Goal: Task Accomplishment & Management: Manage account settings

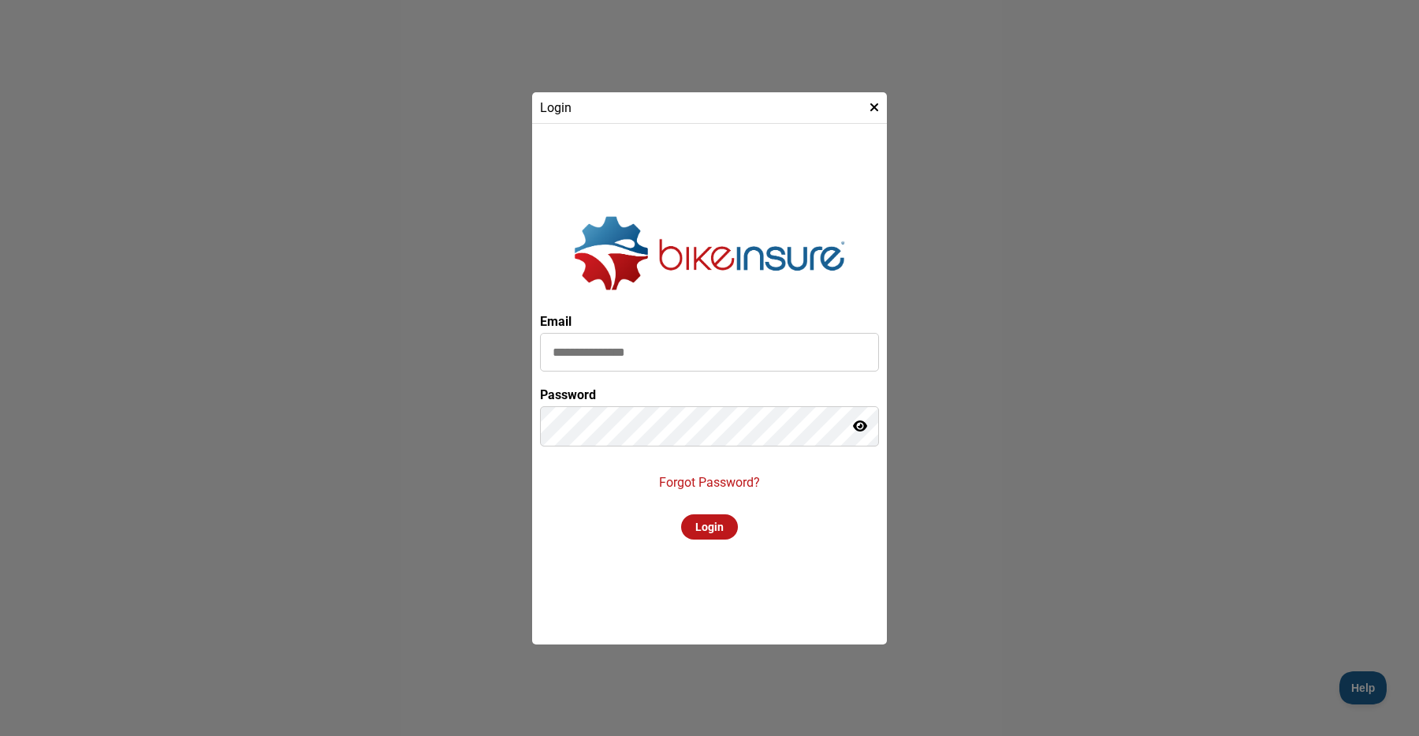
click at [721, 482] on p "Forgot Password?" at bounding box center [709, 482] width 101 height 15
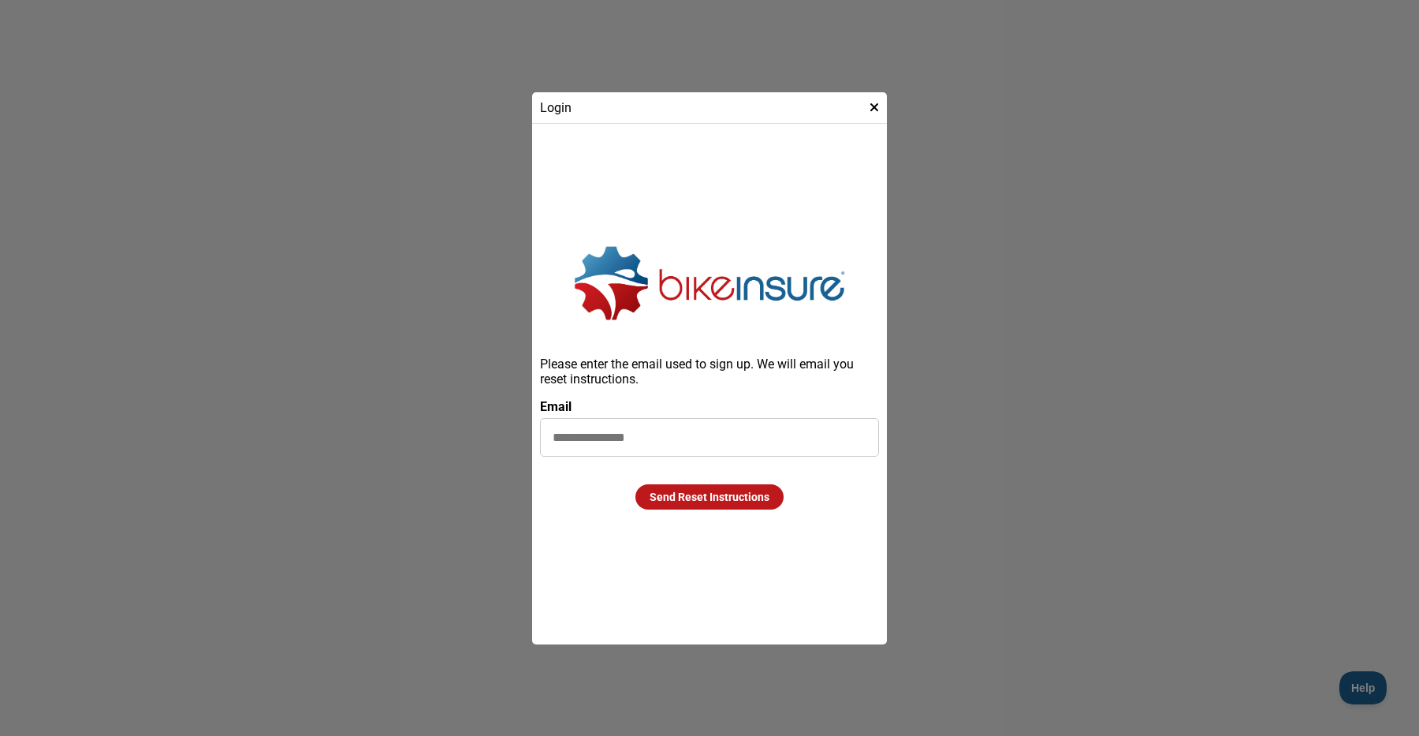
click at [718, 442] on input at bounding box center [709, 437] width 339 height 39
type input "**********"
click at [732, 504] on div "Send Reset Instructions" at bounding box center [709, 496] width 148 height 25
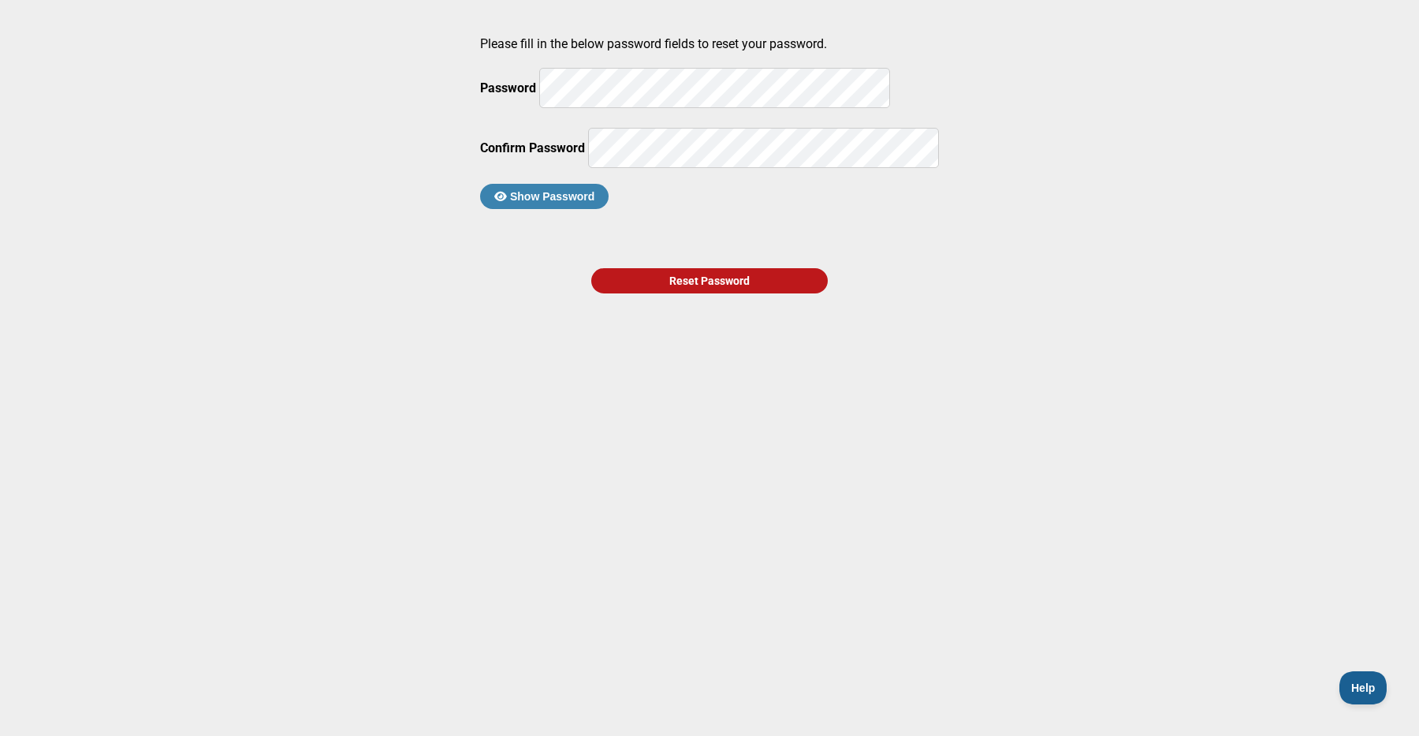
click at [0, 735] on com-1password-button at bounding box center [0, 736] width 0 height 0
click at [695, 293] on div "Reset Password" at bounding box center [709, 280] width 237 height 25
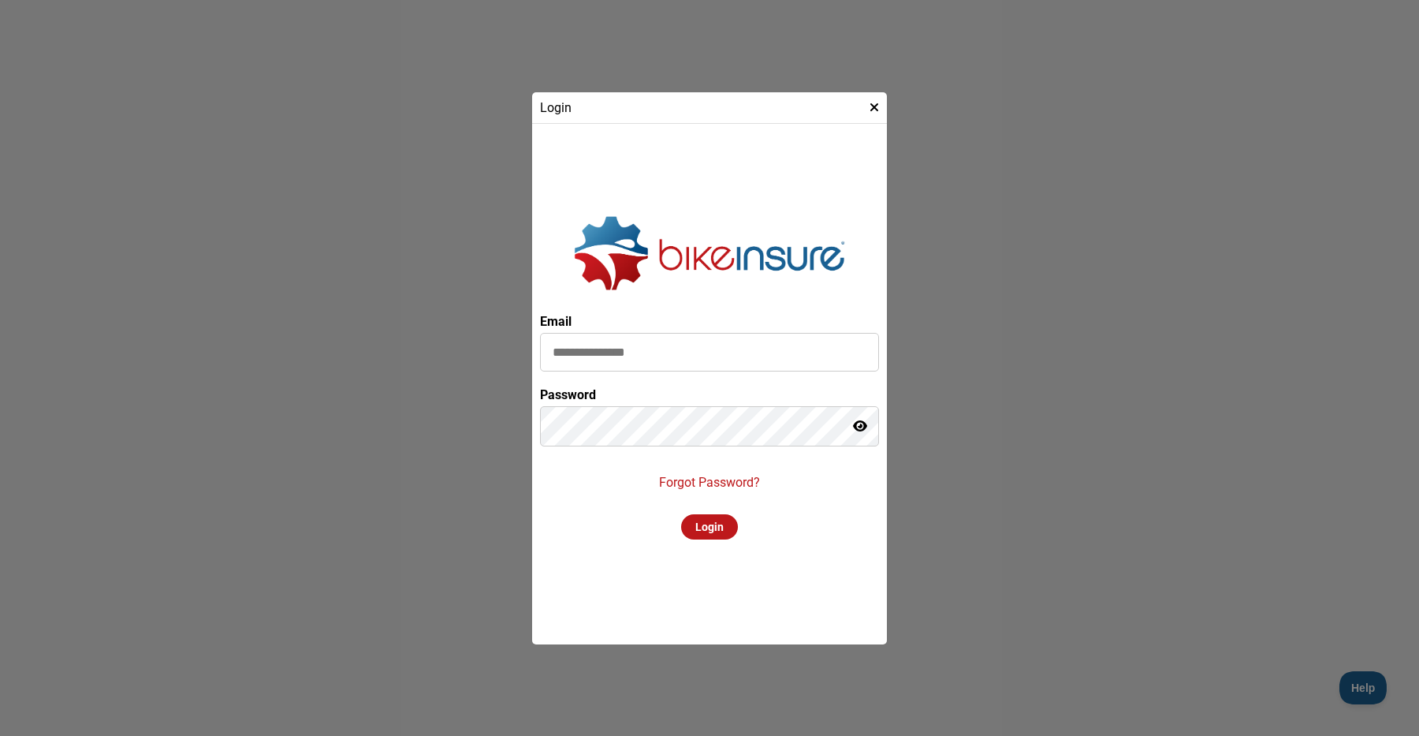
click at [669, 359] on input at bounding box center [709, 352] width 339 height 39
type input "**********"
click at [706, 522] on div "Login" at bounding box center [709, 526] width 57 height 25
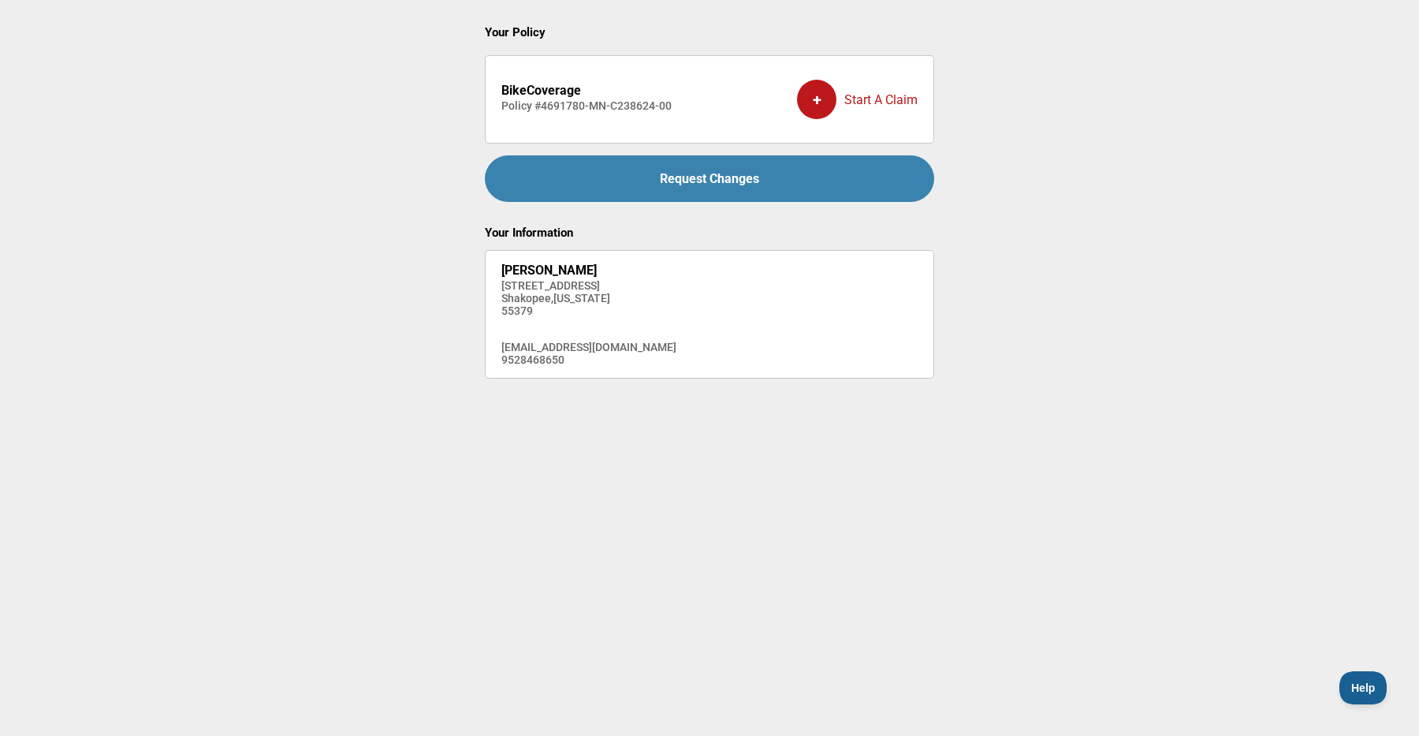
click at [639, 196] on div "Request Changes" at bounding box center [709, 178] width 449 height 47
click at [556, 102] on h4 "Policy # 4691780-MN-C238624-00" at bounding box center [586, 105] width 170 height 13
click at [817, 102] on div "+" at bounding box center [816, 99] width 39 height 39
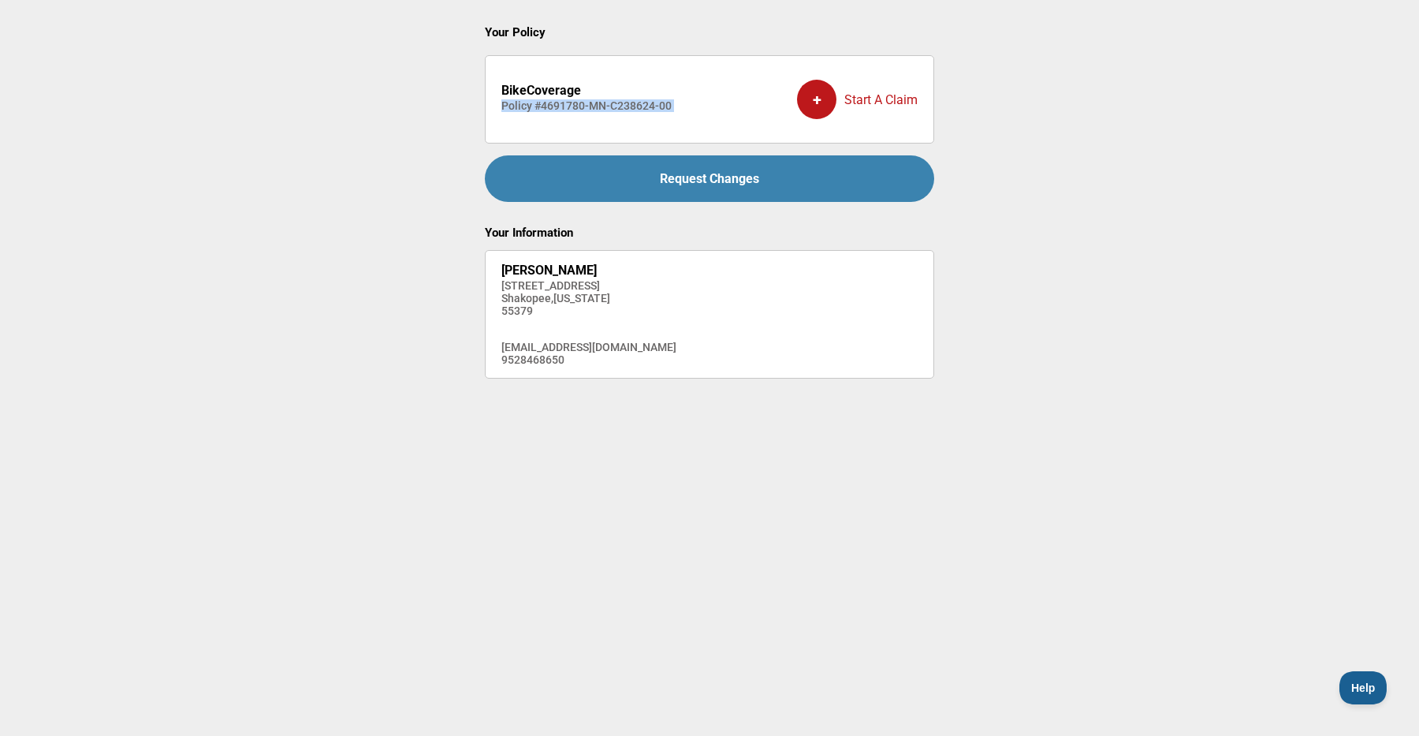
click at [794, 170] on div "Request Changes" at bounding box center [709, 178] width 449 height 47
click at [1350, 680] on span "Help" at bounding box center [1359, 685] width 47 height 11
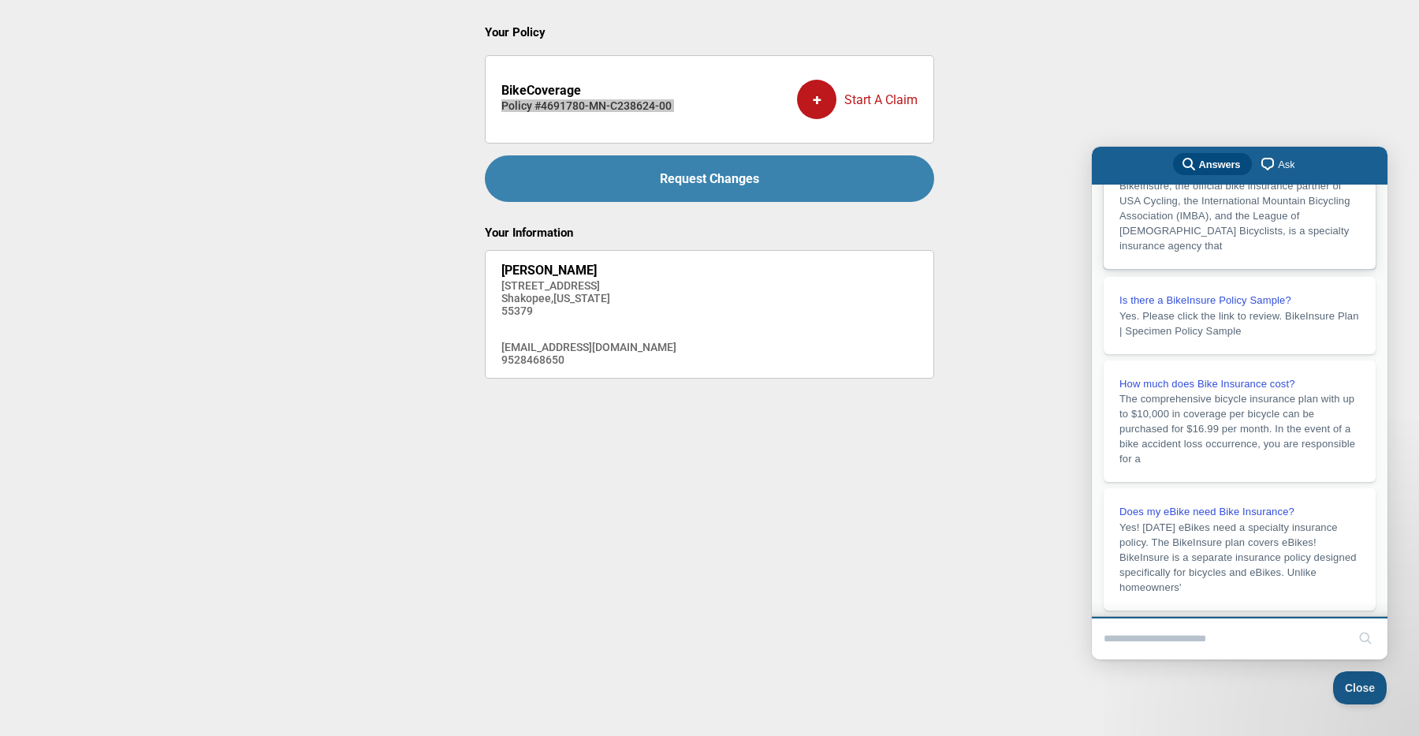
scroll to position [184, 0]
type input "**********"
click button "search" at bounding box center [1365, 637] width 25 height 25
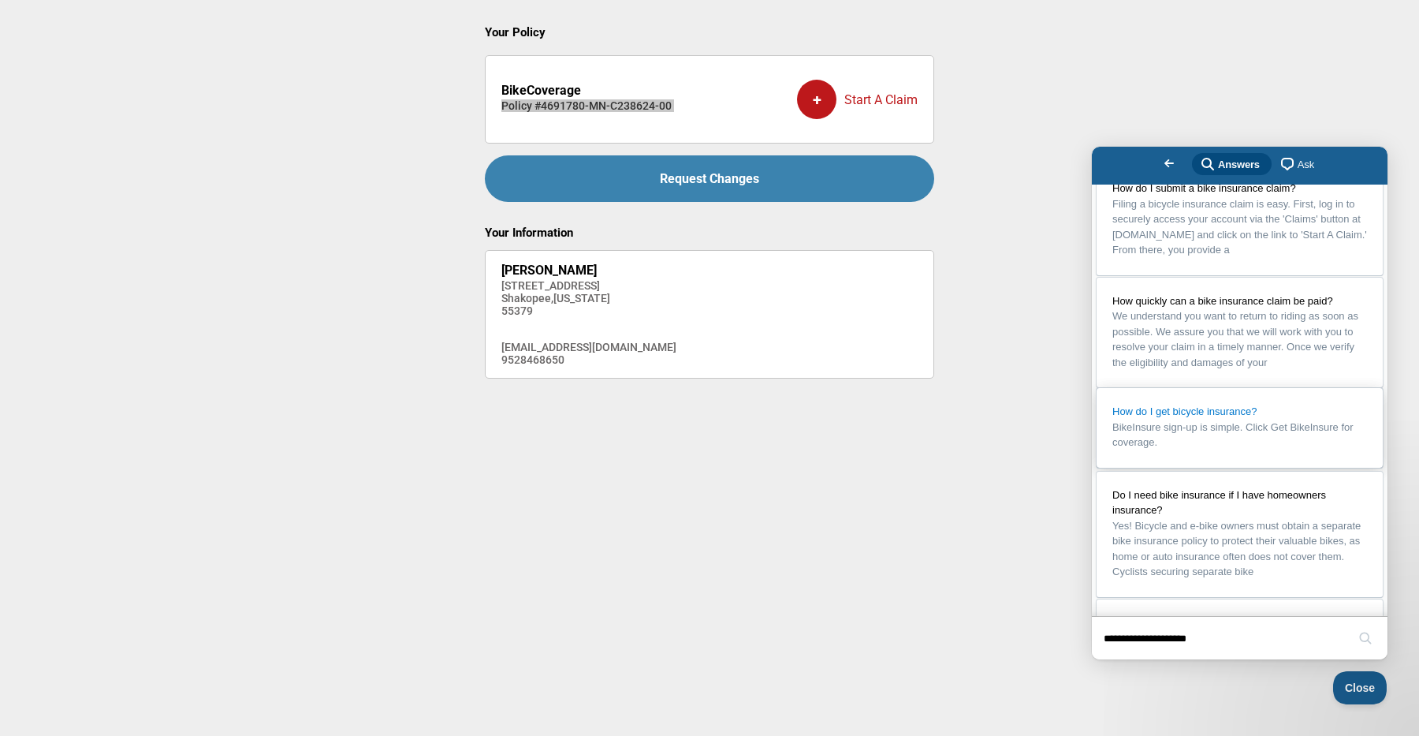
scroll to position [0, 0]
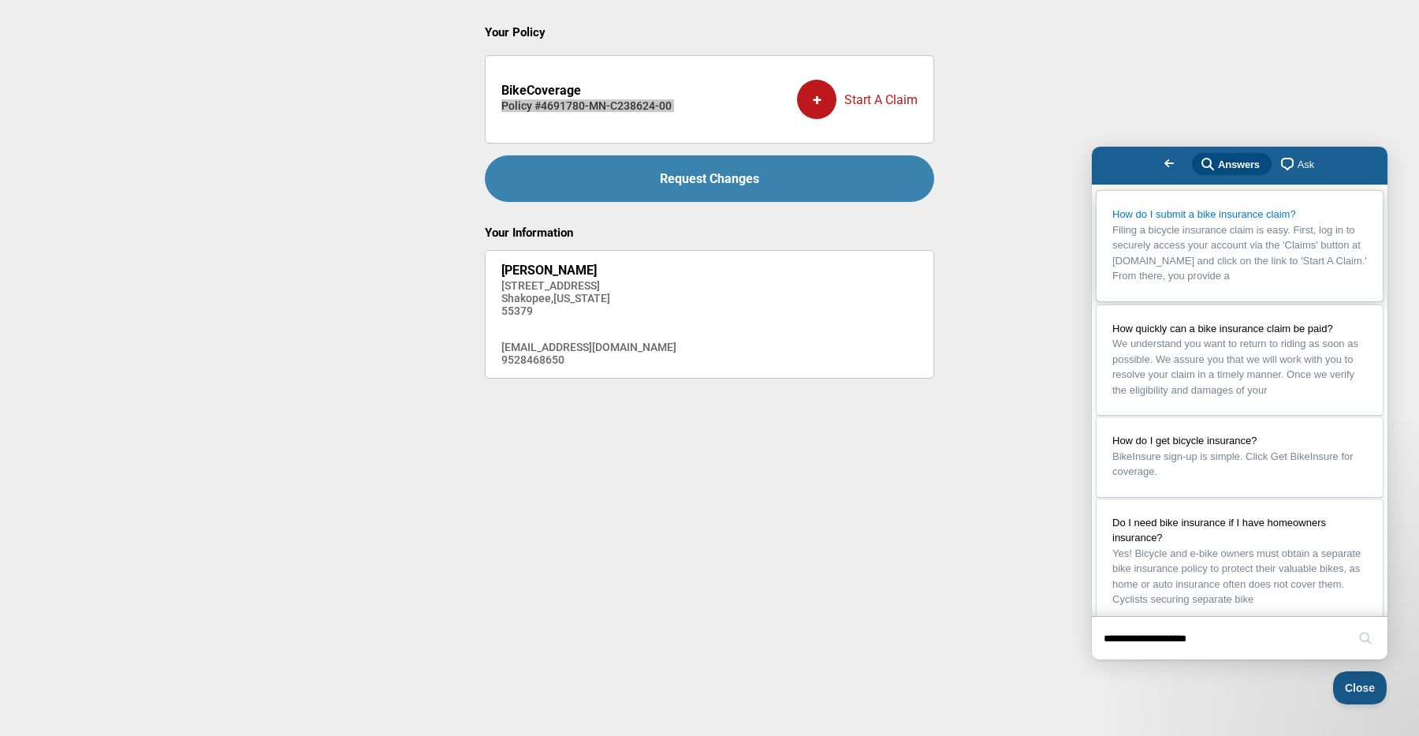
click at [1249, 281] on span "Filing a bicycle insurance claim is easy. First, log in to securely access your…" at bounding box center [1239, 253] width 255 height 58
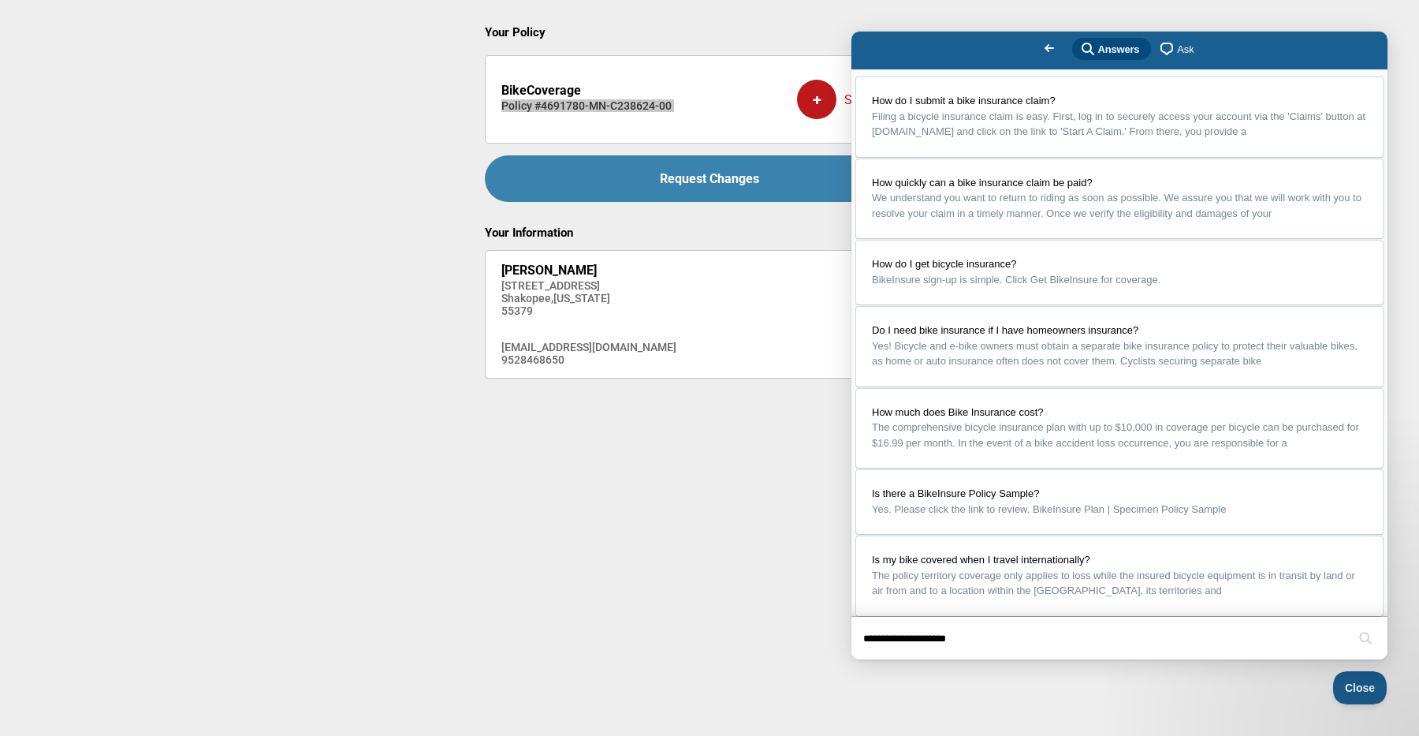
click at [881, 660] on button "Close" at bounding box center [866, 670] width 28 height 20
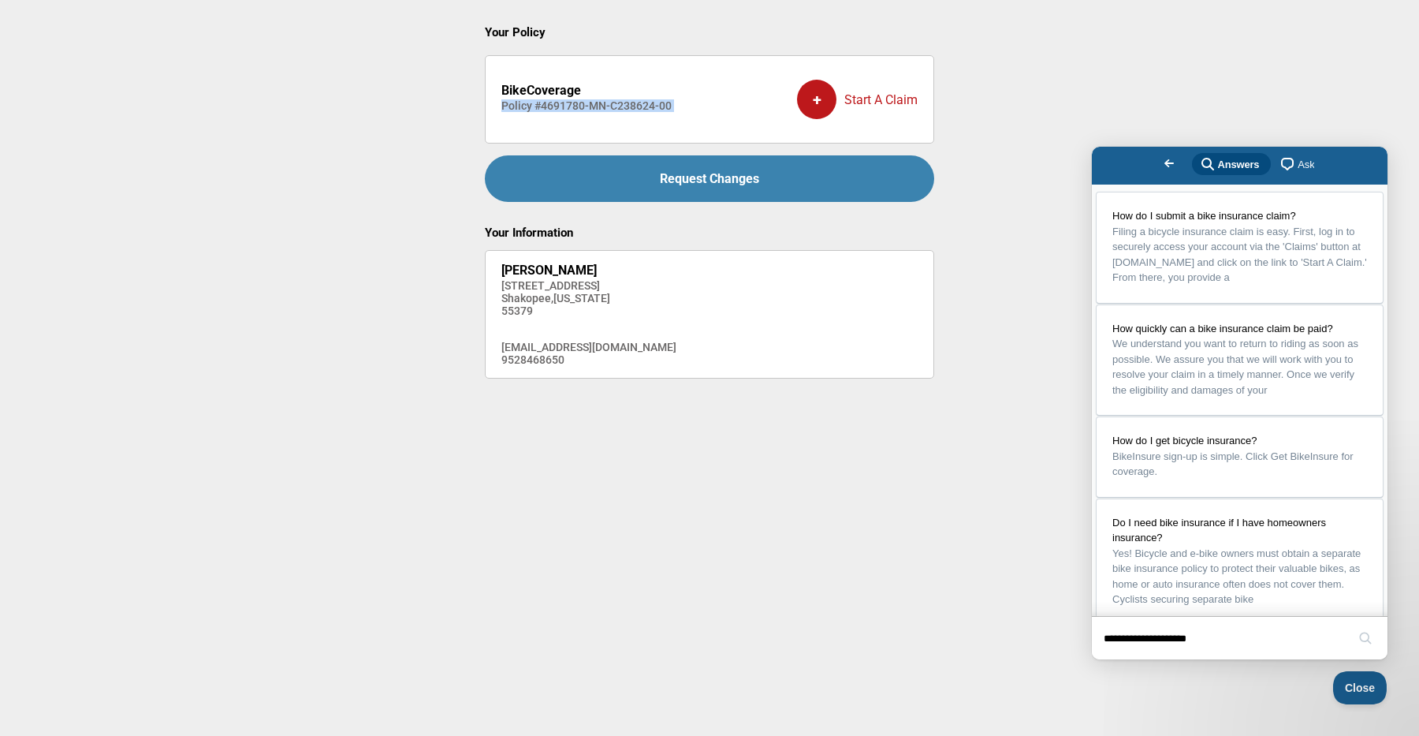
click at [865, 101] on div "+ Start A Claim" at bounding box center [857, 99] width 121 height 63
click at [638, 102] on h4 "Policy # 4691780-MN-C238624-00" at bounding box center [586, 105] width 170 height 13
